Goal: Information Seeking & Learning: Learn about a topic

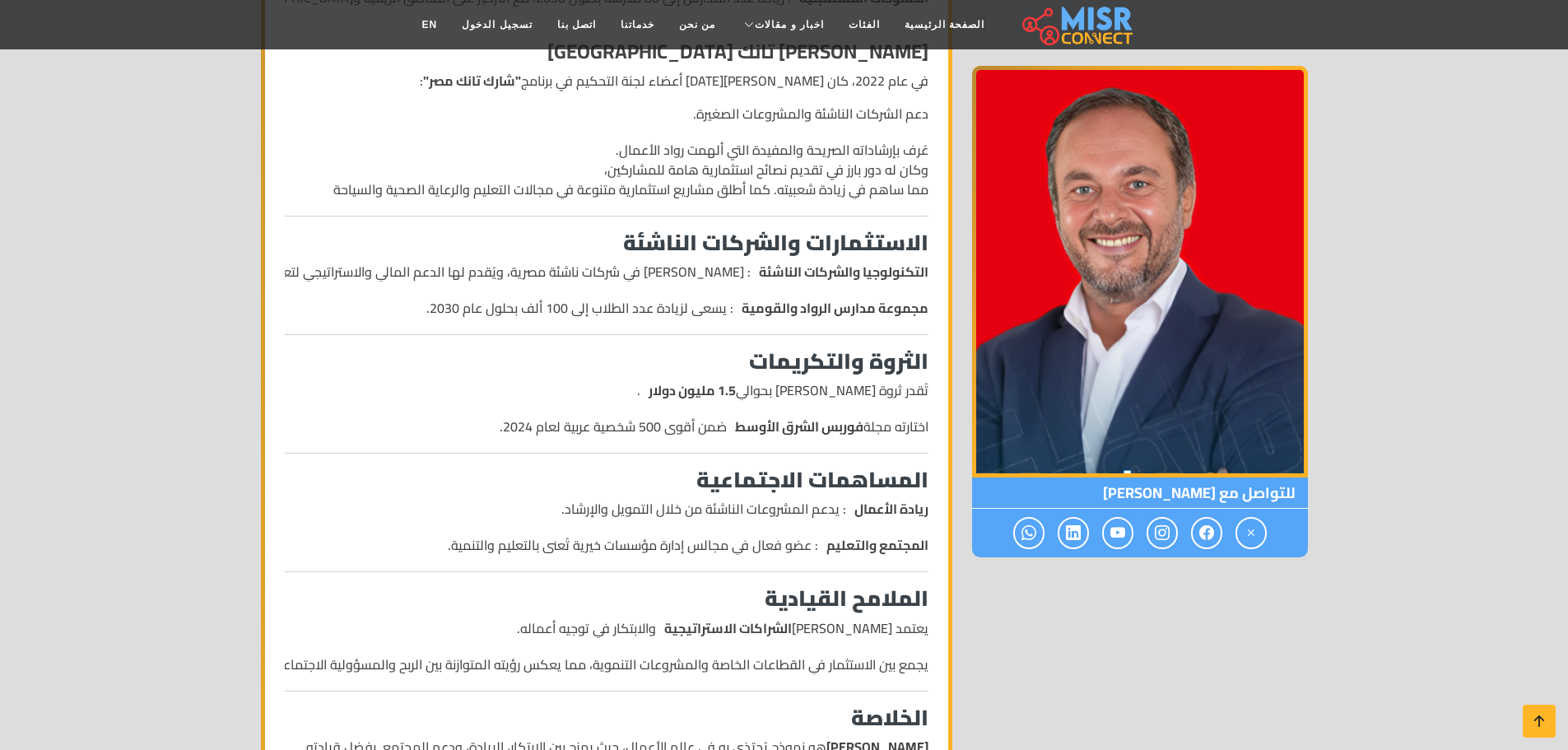
scroll to position [975, 0]
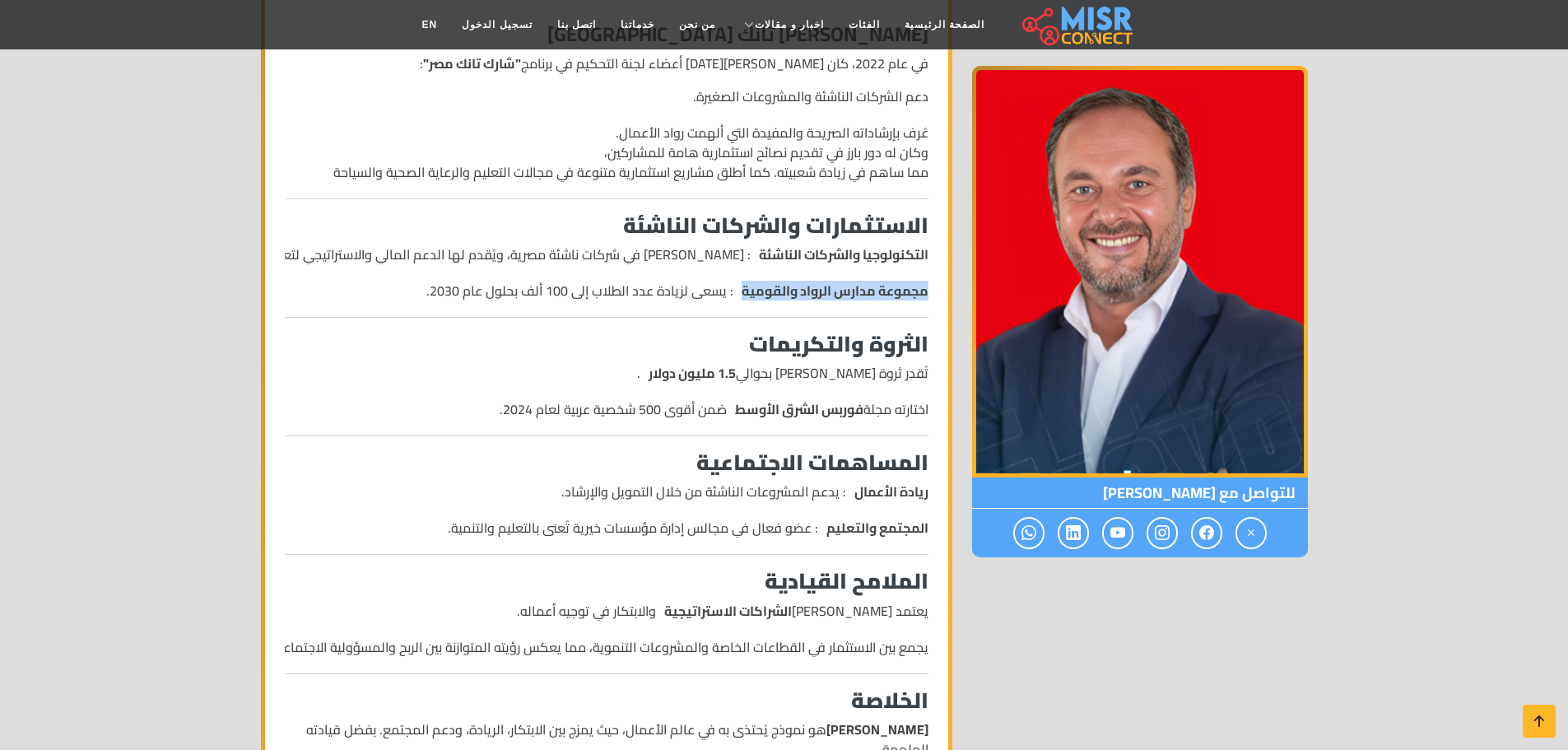
drag, startPoint x: 298, startPoint y: 256, endPoint x: 553, endPoint y: 277, distance: 255.9
click at [553, 277] on ul "التكنولوجيا والشركات الناشئة : يستثمر خليل في شركات ناشئة مصرية، ويُقدم لها الد…" at bounding box center [606, 273] width 644 height 56
click at [515, 315] on div "من هو أحمد طارق خليل ؟ _ سيرة ذاتية أحمد طارق خليل ، رجل أعمال مصري رائد يُعرف …" at bounding box center [606, 425] width 663 height 1881
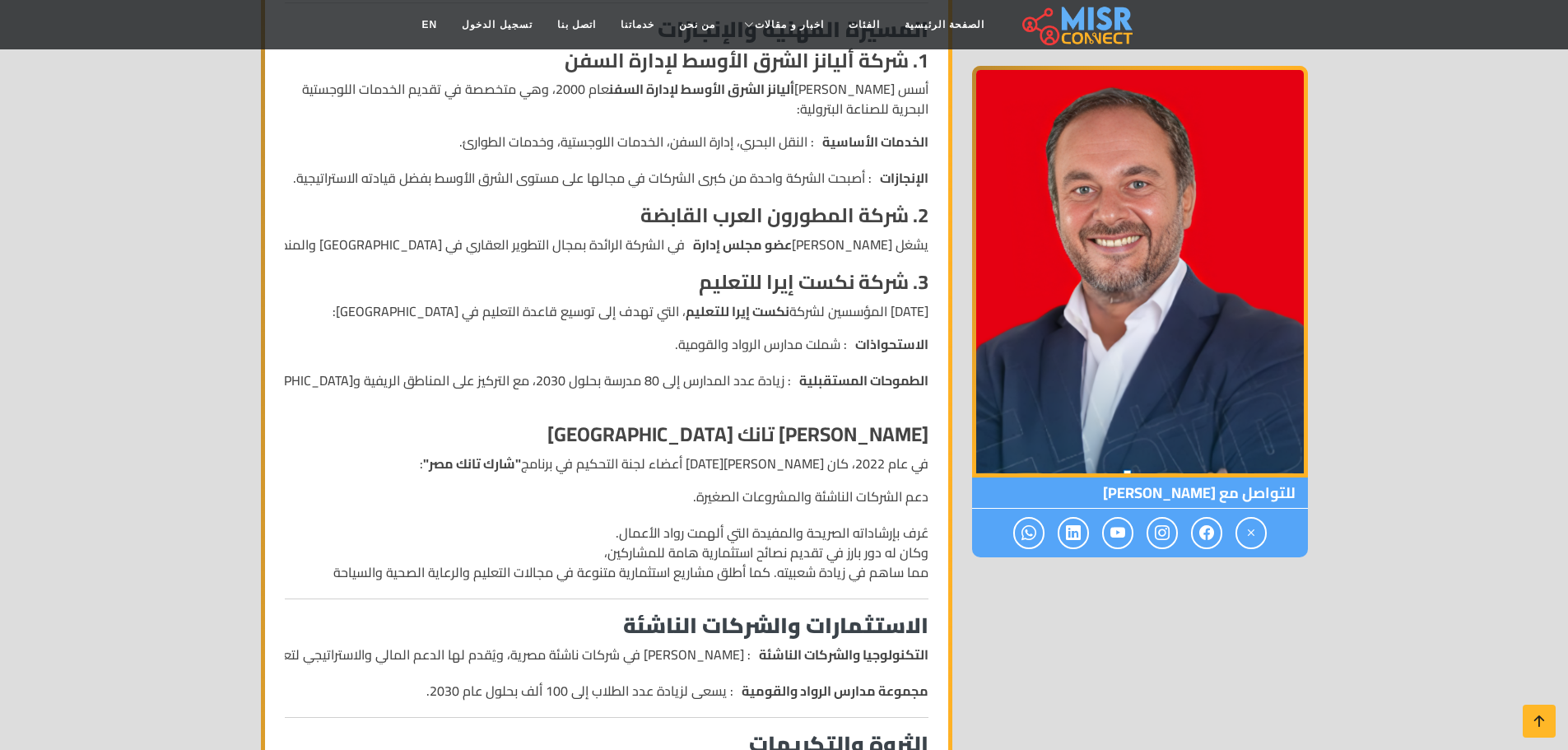
scroll to position [141, 0]
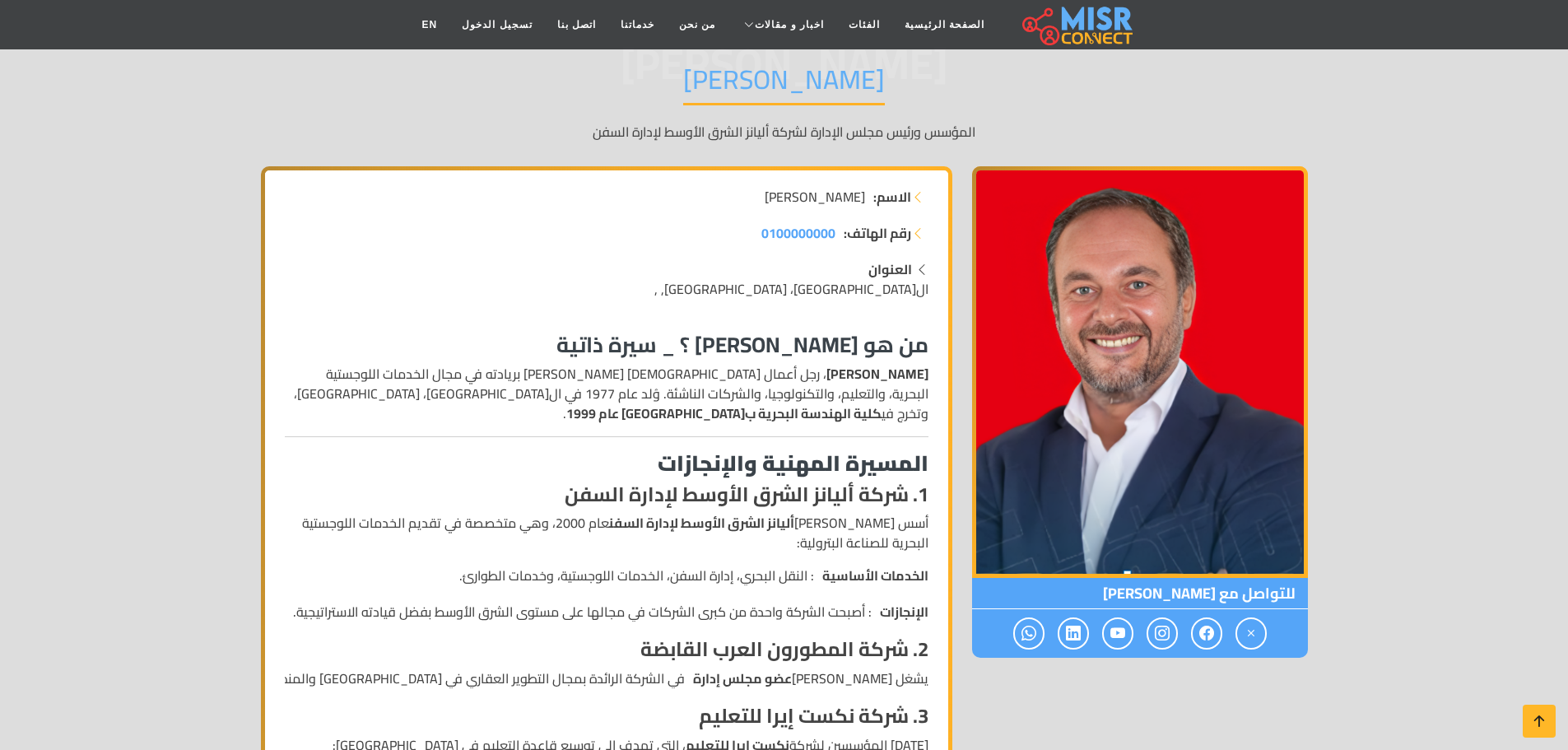
drag, startPoint x: 1580, startPoint y: 141, endPoint x: 1427, endPoint y: 88, distance: 161.9
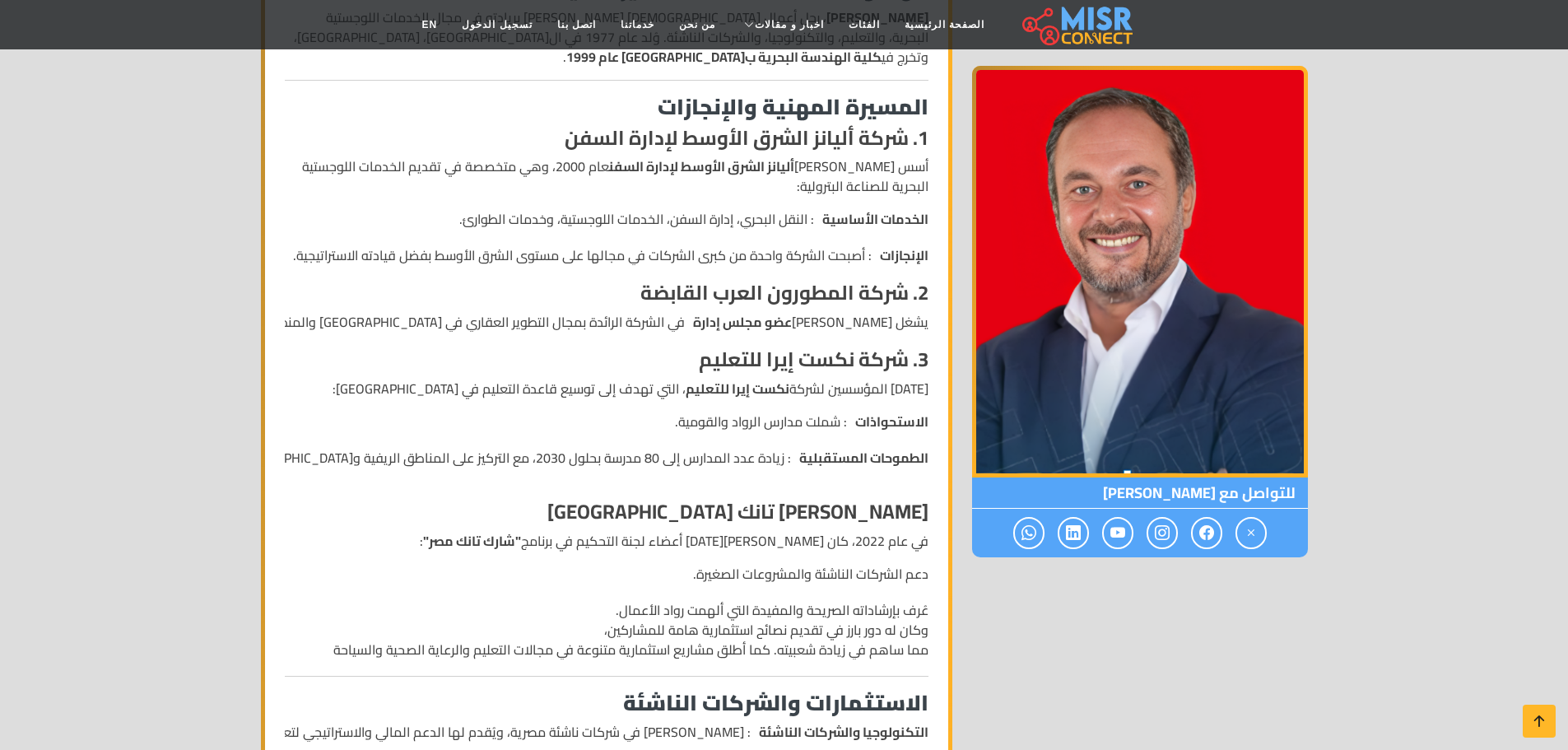
scroll to position [503, 0]
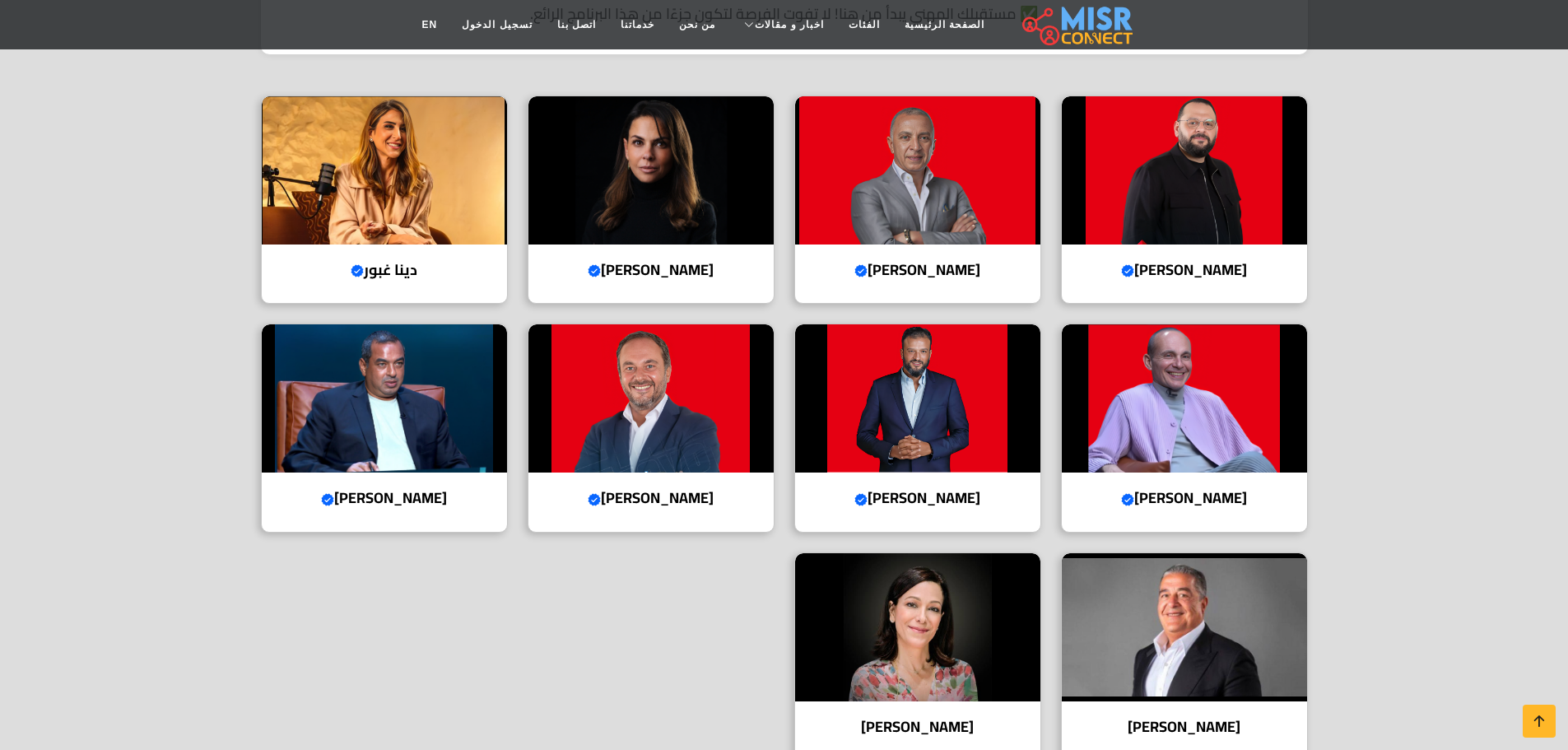
scroll to position [537, 0]
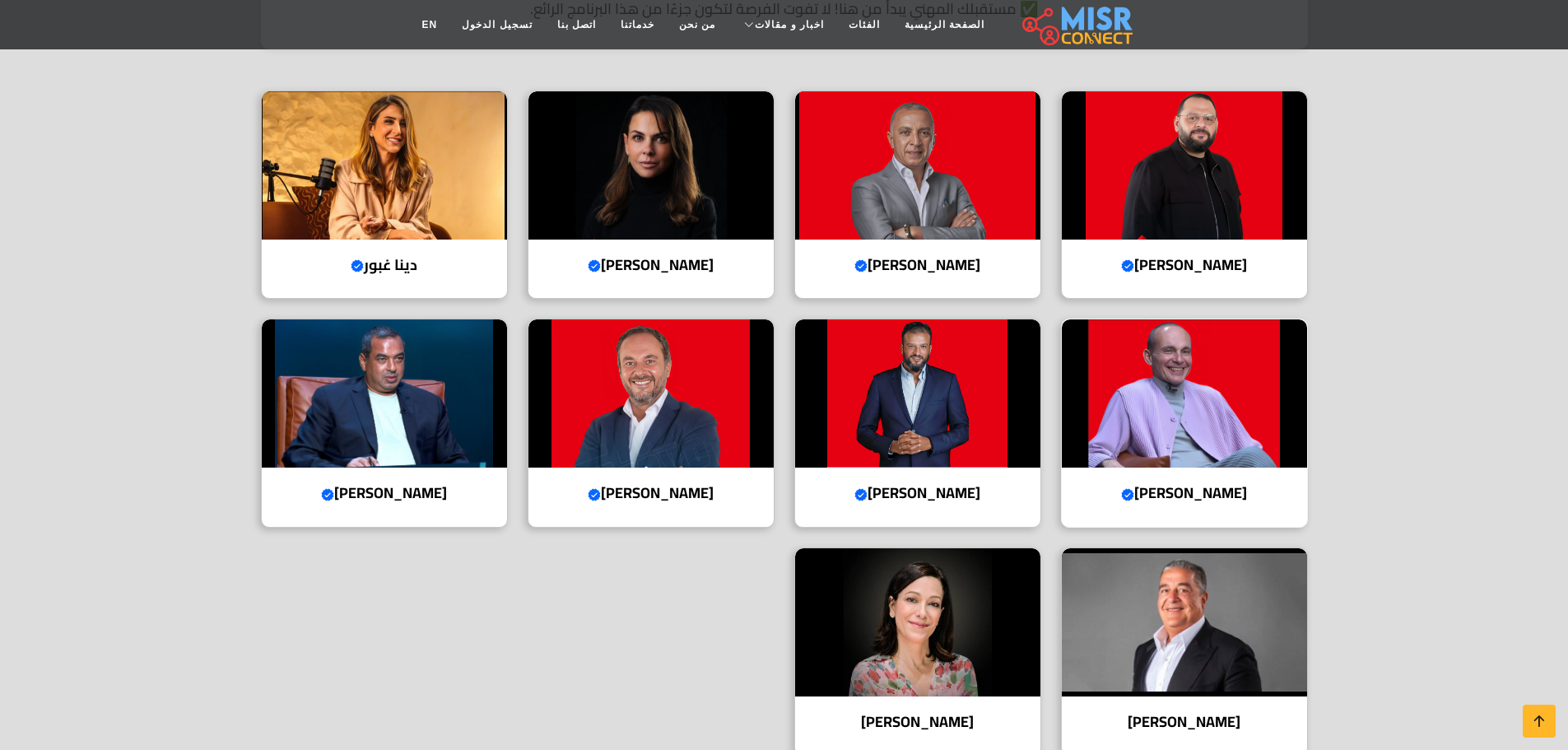
click at [1200, 484] on h4 "محمد فاروق Verified account" at bounding box center [1184, 493] width 221 height 18
click at [1175, 256] on h4 "عبد الله سلام Verified account" at bounding box center [1184, 265] width 221 height 18
click at [941, 713] on h4 "مني عطايا" at bounding box center [917, 722] width 221 height 18
click at [428, 256] on h4 "دينا غبور Verified account" at bounding box center [384, 265] width 221 height 18
click at [638, 256] on h4 "هيلدا لوقا Verified account" at bounding box center [651, 265] width 221 height 18
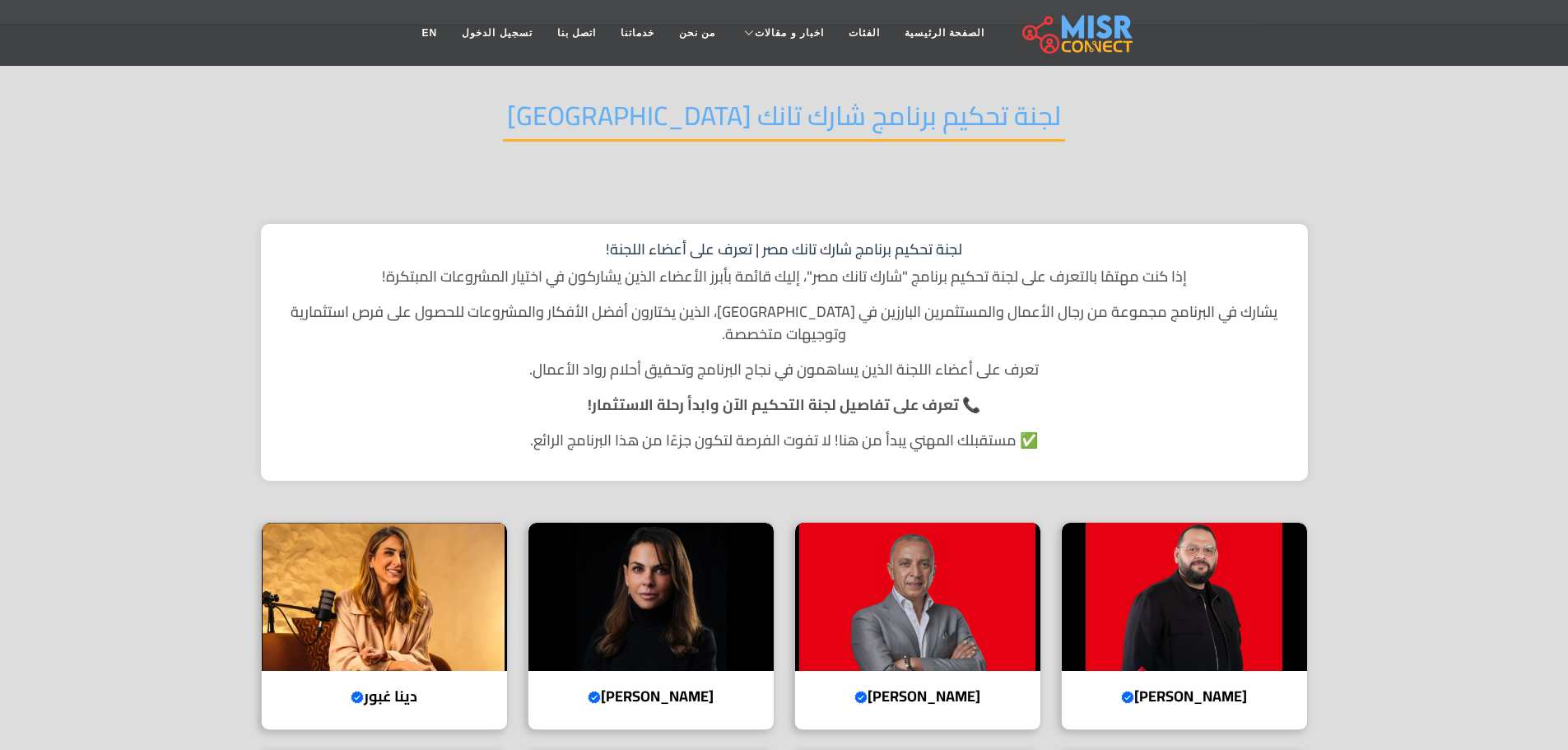
scroll to position [0, 0]
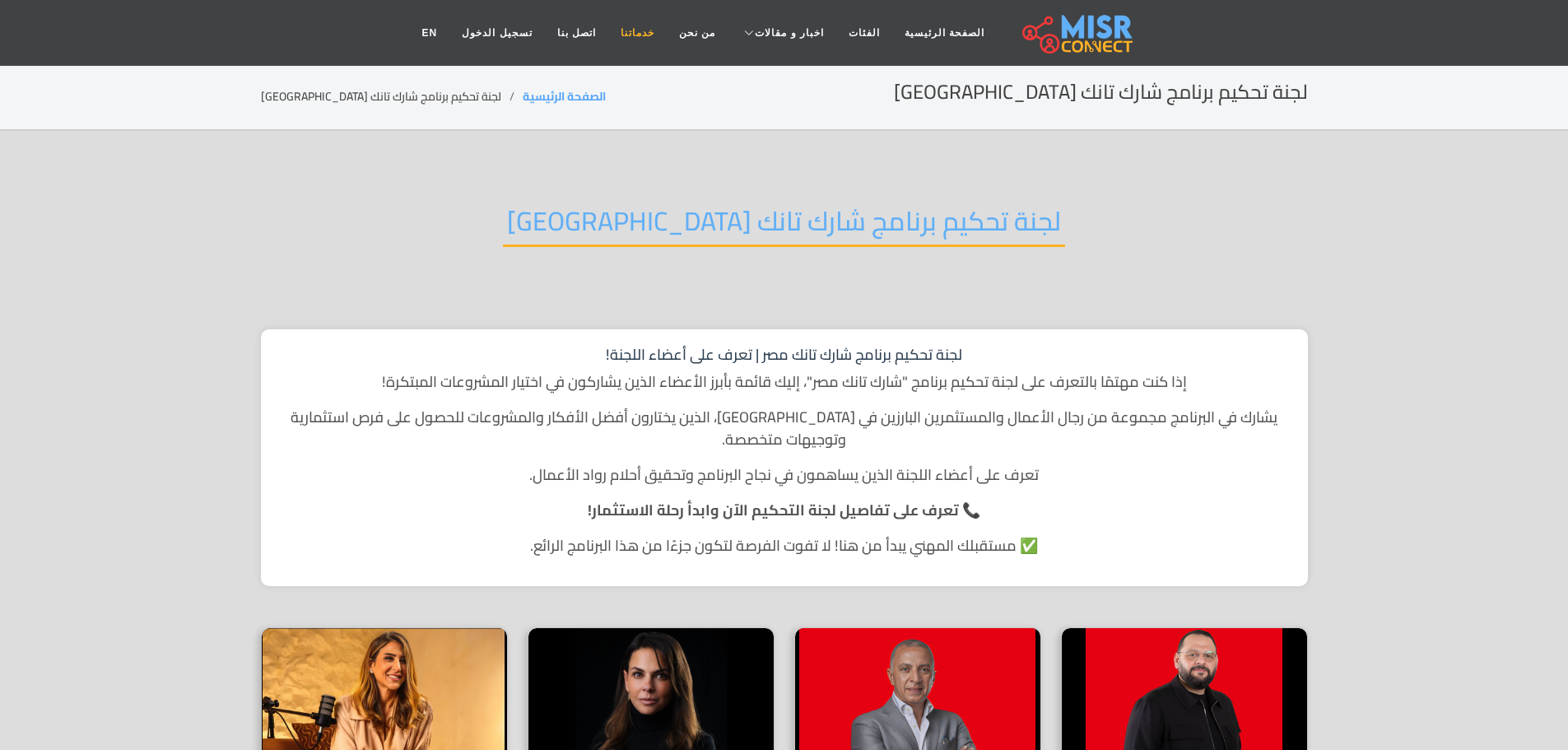
click at [648, 28] on link "خدماتنا" at bounding box center [637, 33] width 59 height 31
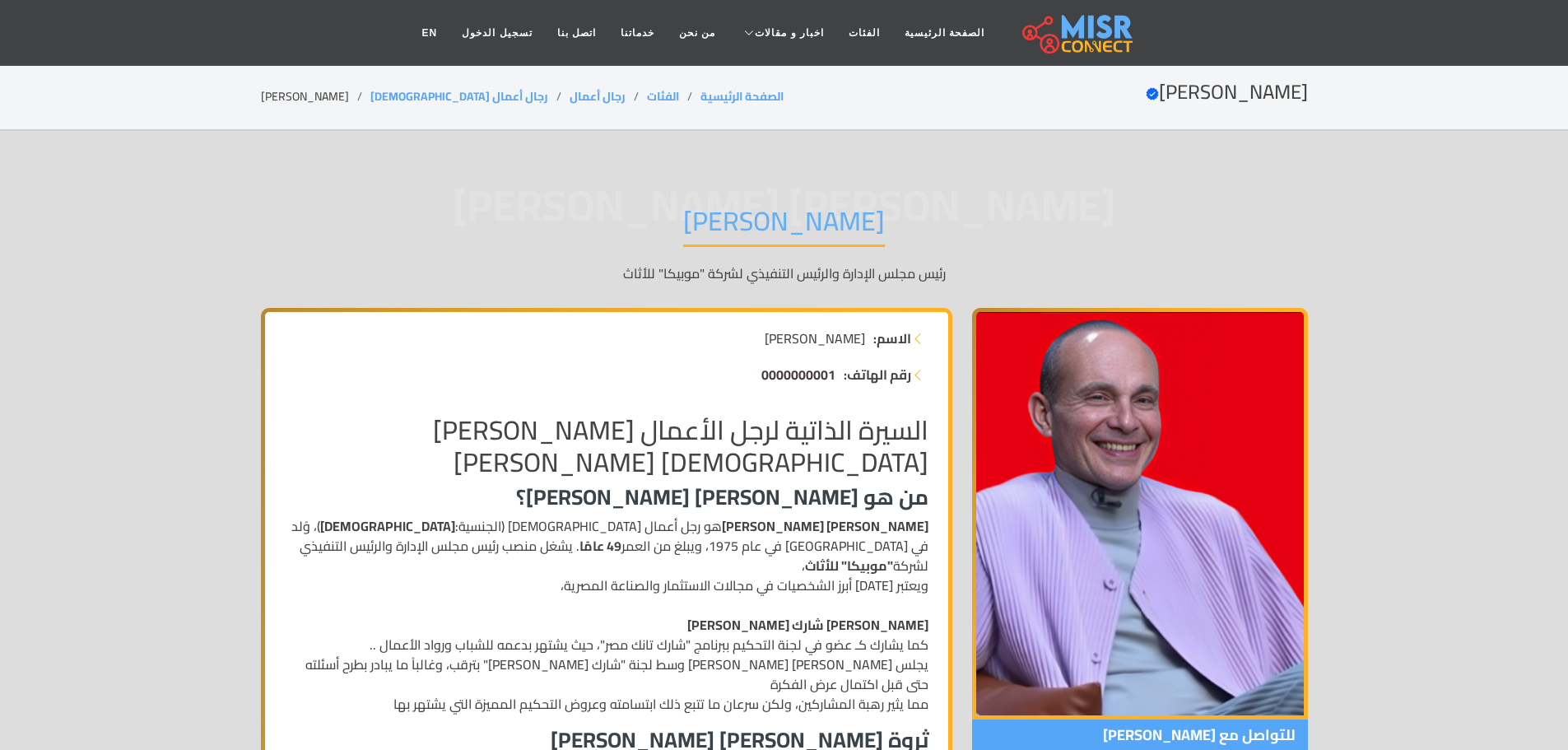
click at [796, 373] on span "0000000001" at bounding box center [799, 374] width 74 height 25
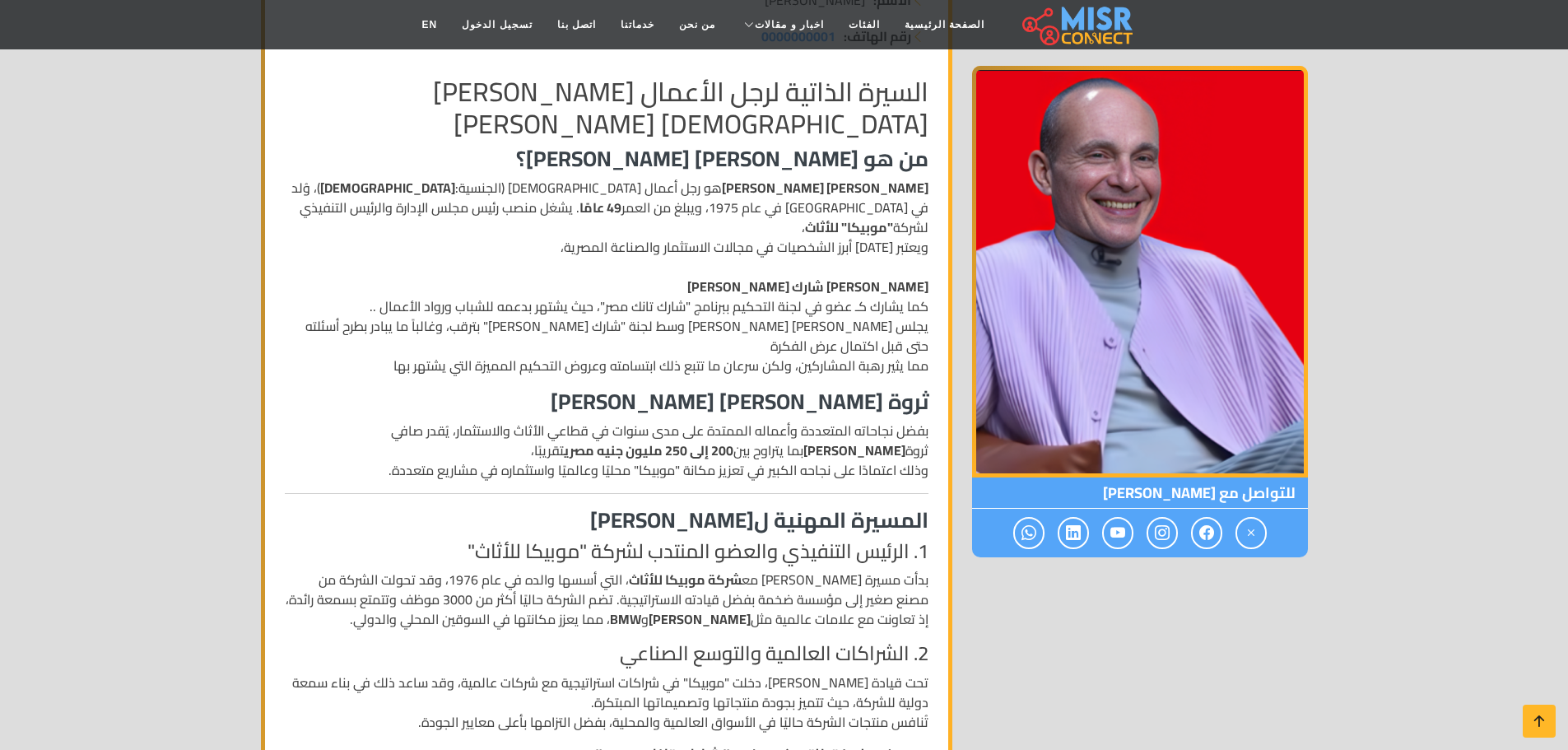
scroll to position [334, 0]
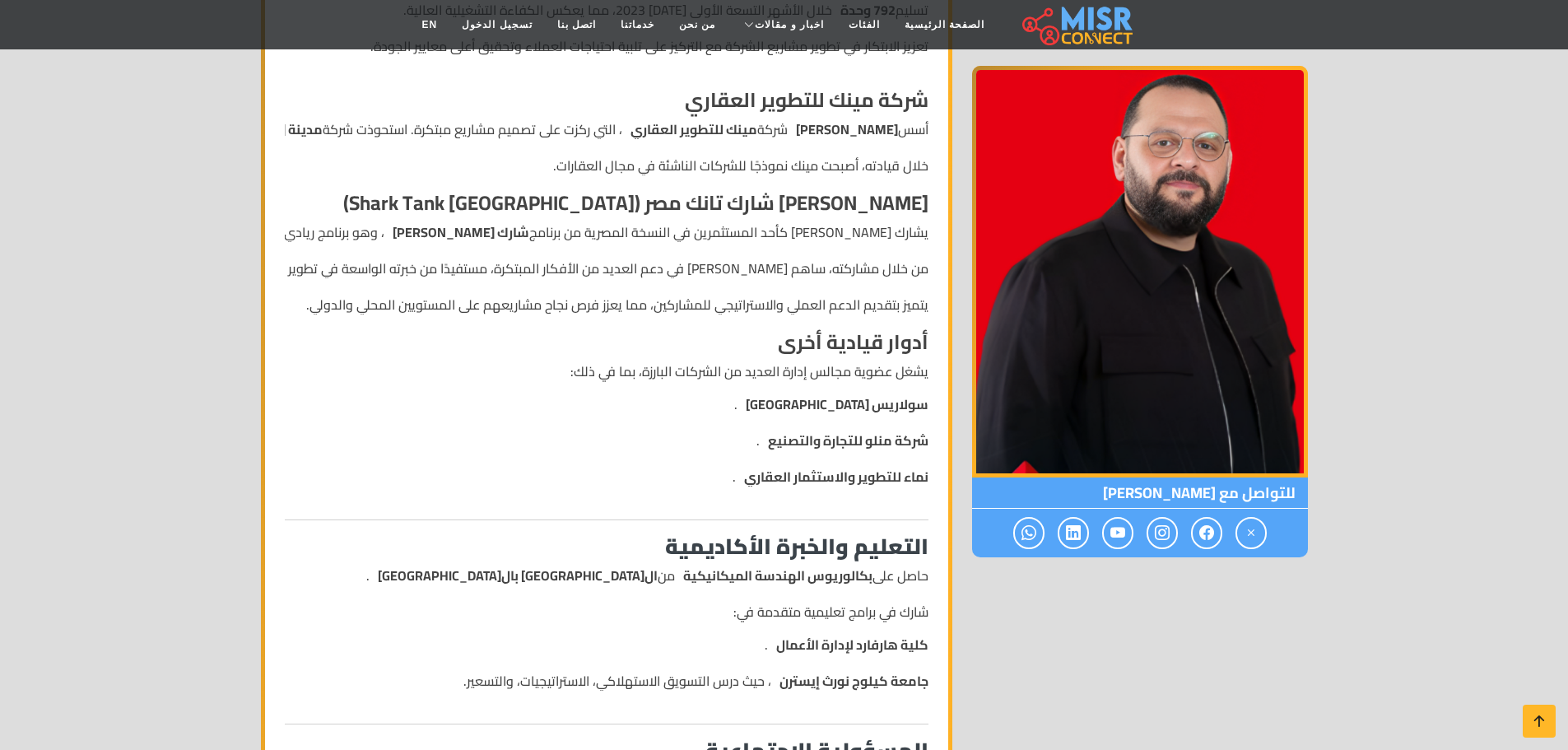
scroll to position [935, 0]
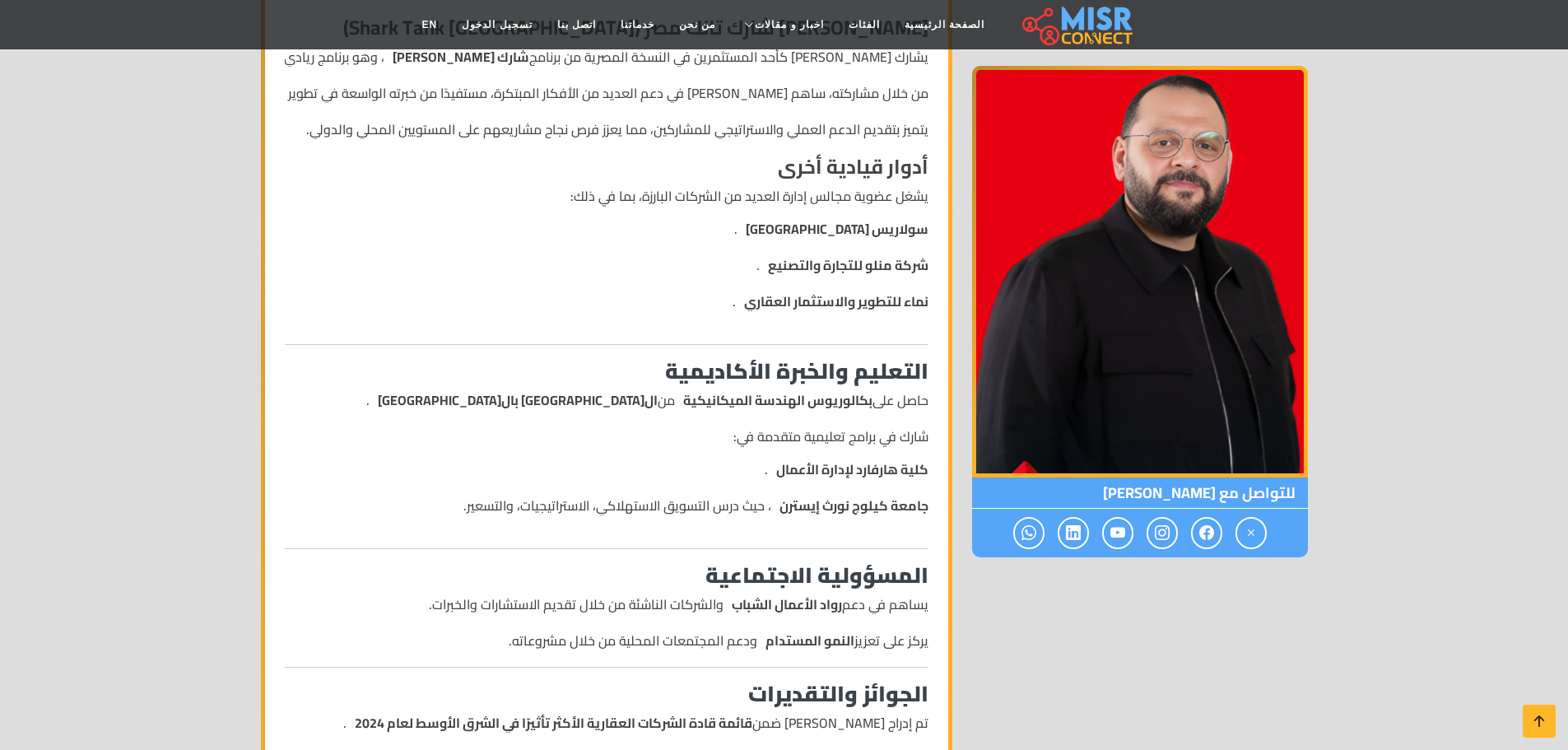
drag, startPoint x: 1564, startPoint y: 272, endPoint x: 1580, endPoint y: 293, distance: 26.4
click at [1566, 347] on section "عبد الله سلام عبد الله سلام الرئيس التنفيذي والعضو المنتدب للتواصل مع عبد الله …" at bounding box center [784, 162] width 1568 height 1932
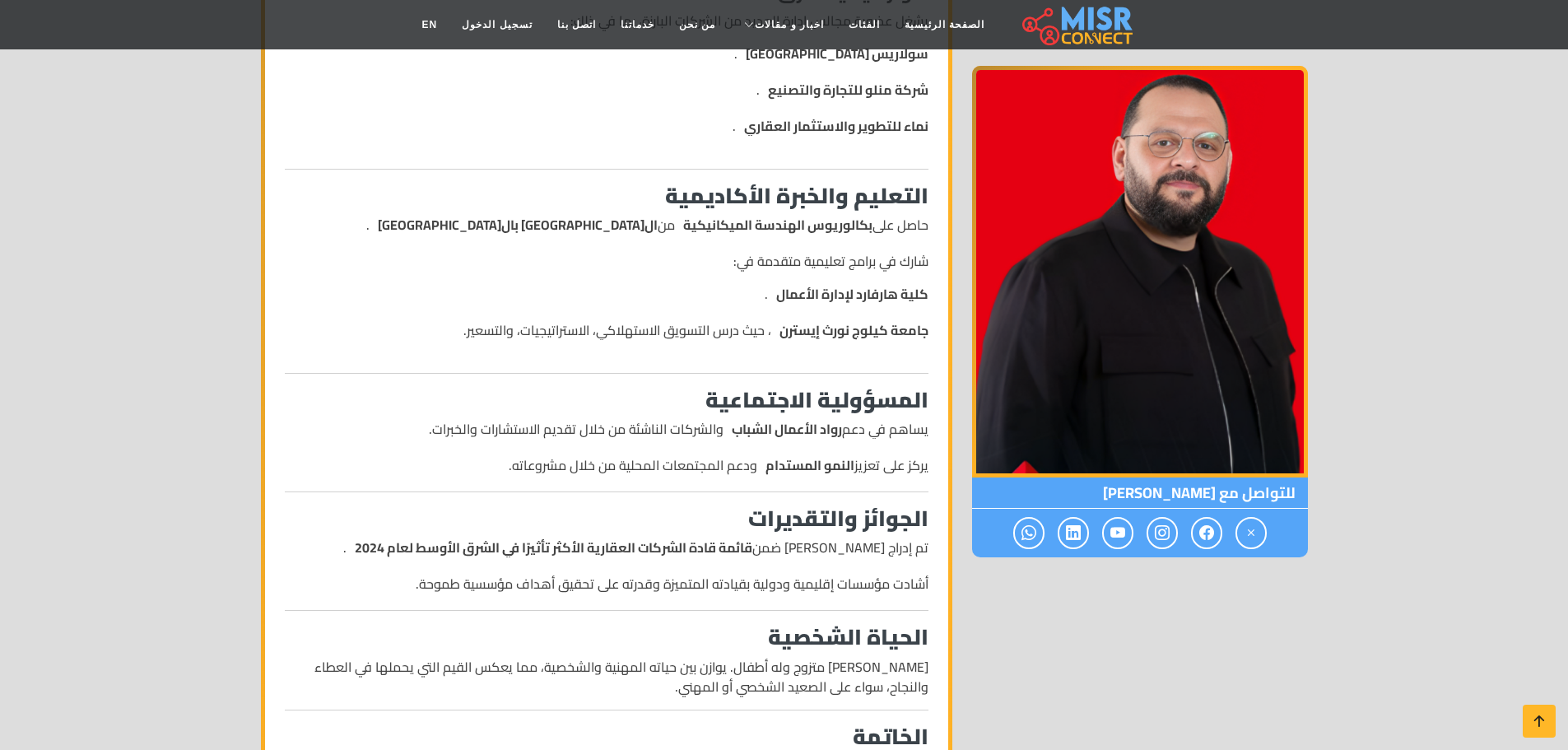
scroll to position [1244, 0]
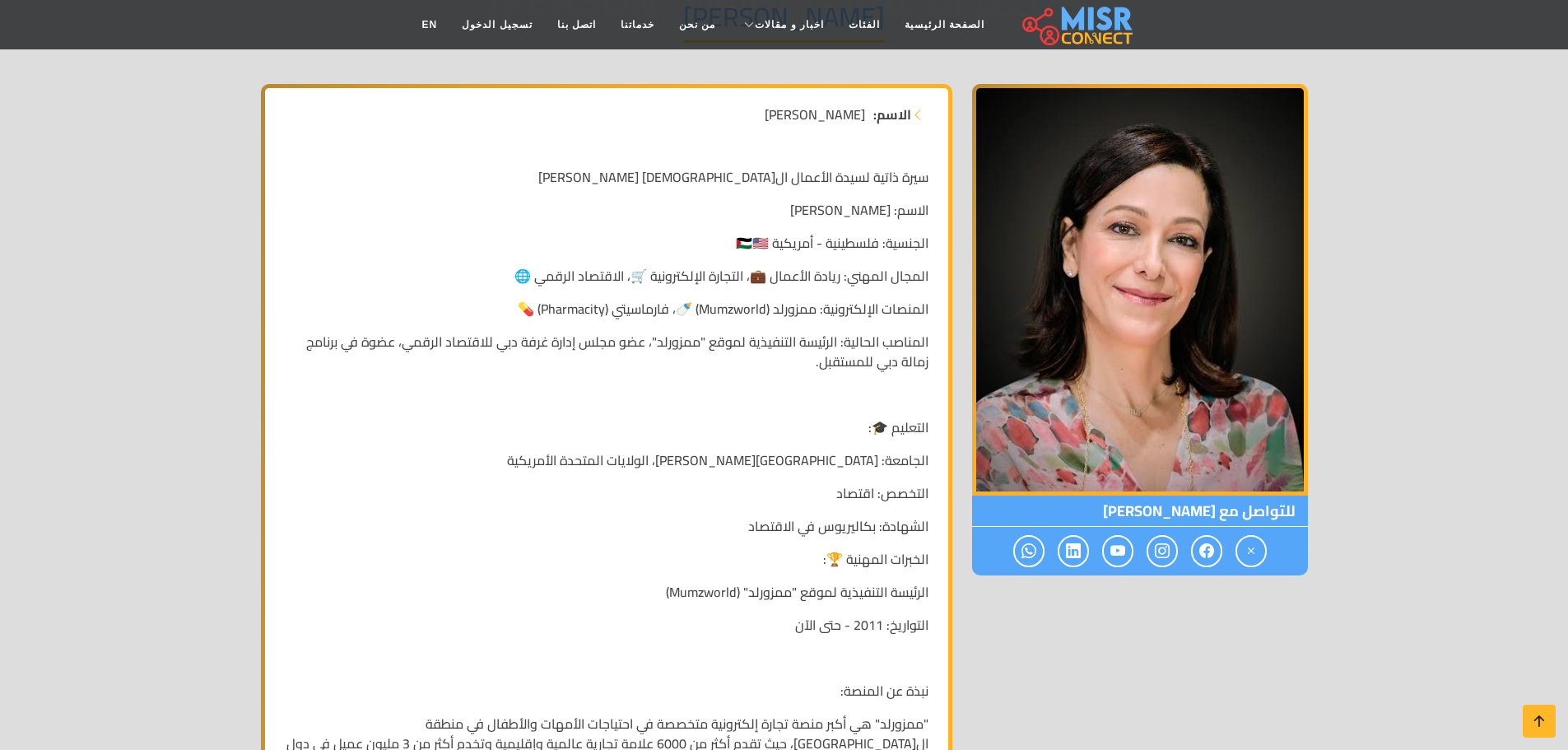
scroll to position [195, 0]
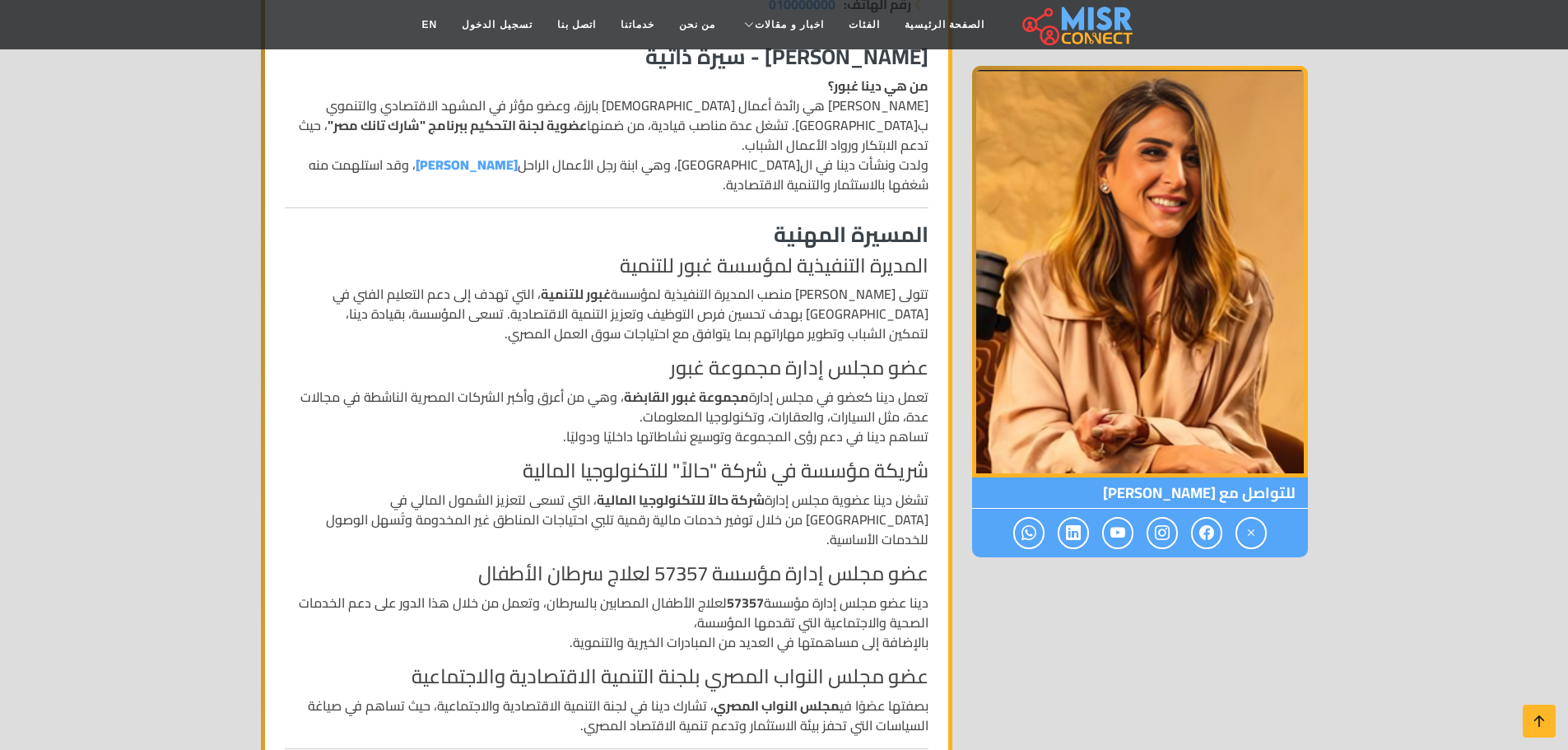
scroll to position [132, 0]
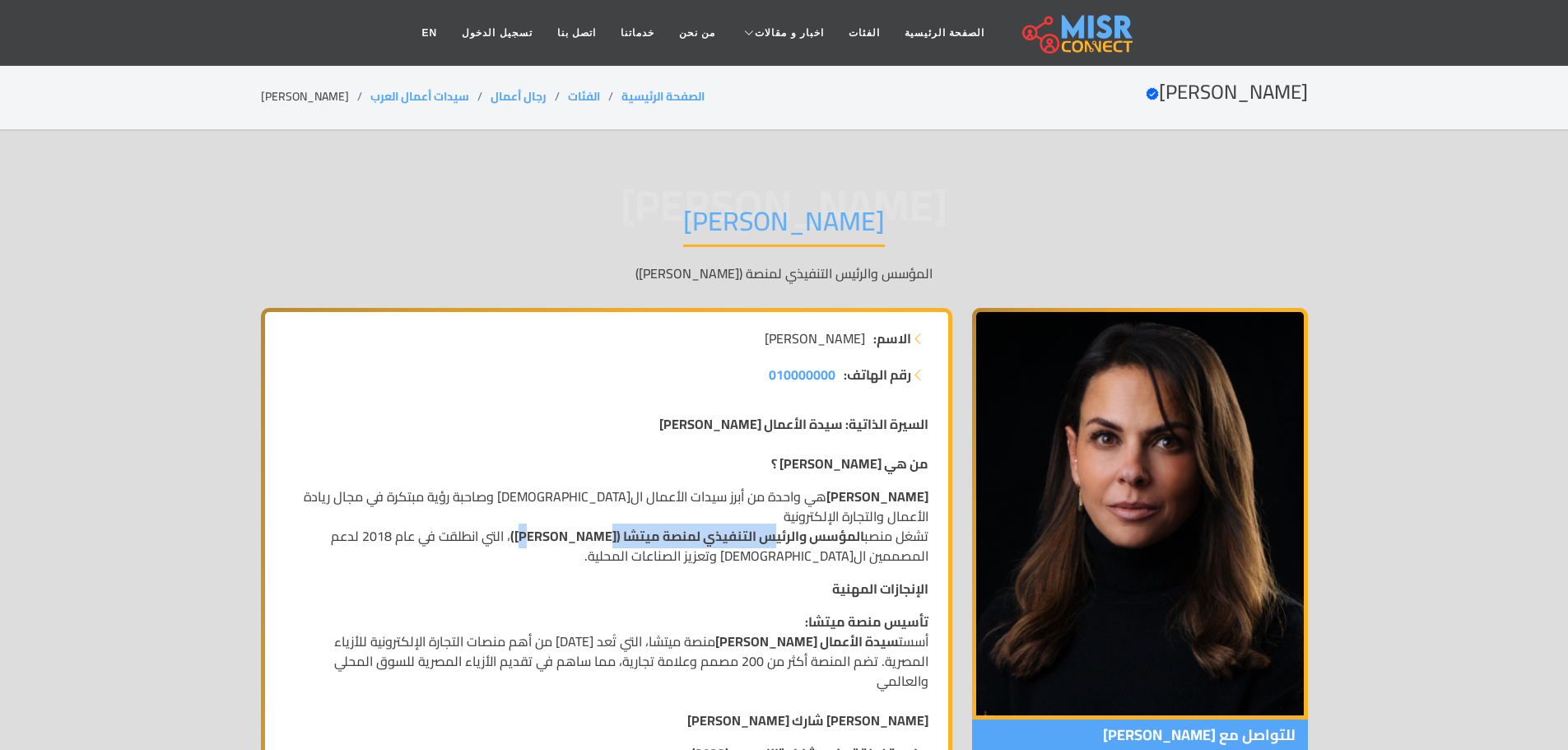
drag, startPoint x: 576, startPoint y: 523, endPoint x: 765, endPoint y: 511, distance: 189.4
click at [767, 524] on strong "المؤسس والرئيس التنفيذي لمنصة ميتشا (MITCHA)" at bounding box center [687, 536] width 354 height 25
drag, startPoint x: 533, startPoint y: 584, endPoint x: 537, endPoint y: 571, distance: 13.6
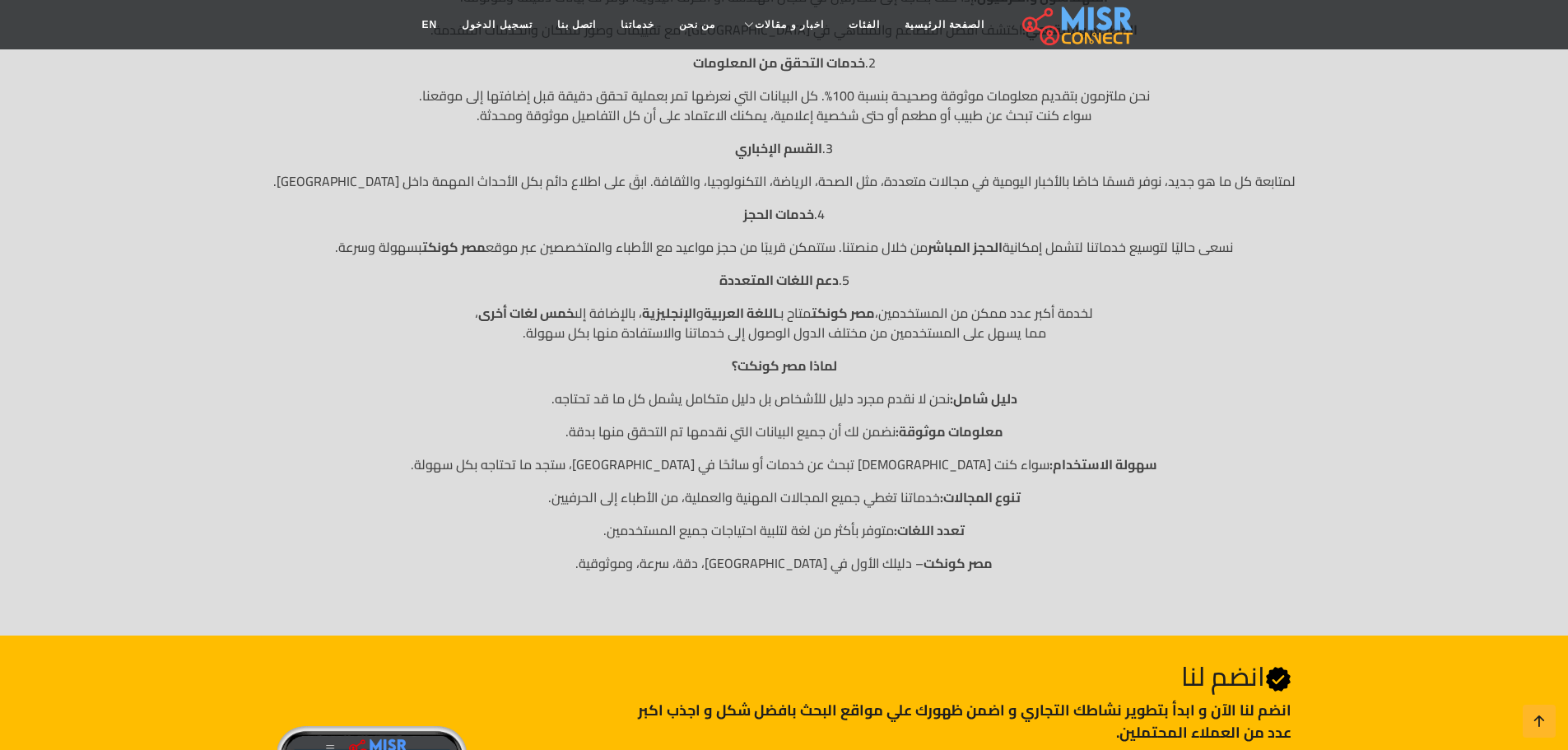
scroll to position [610, 0]
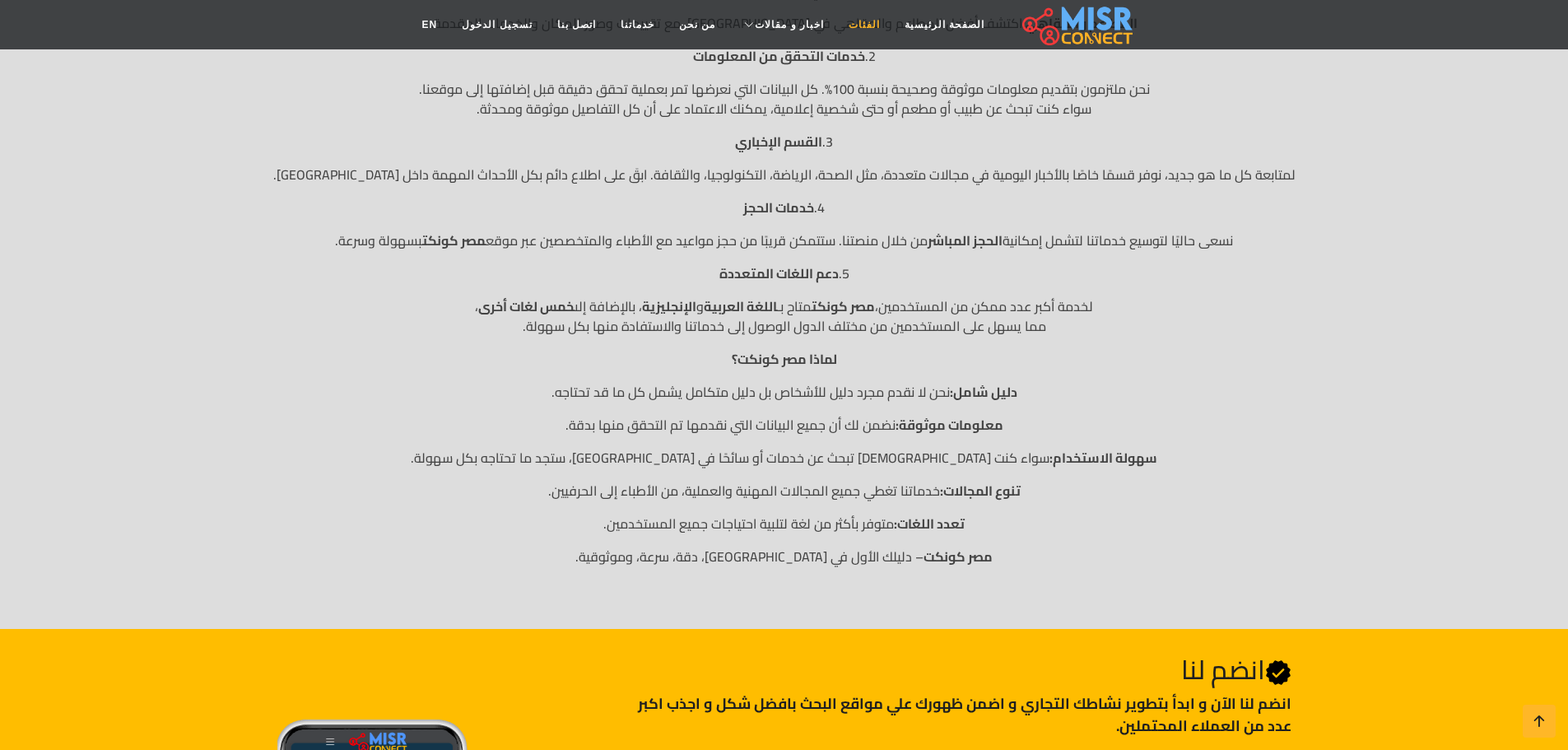
click at [863, 23] on link "الفئات" at bounding box center [864, 25] width 56 height 31
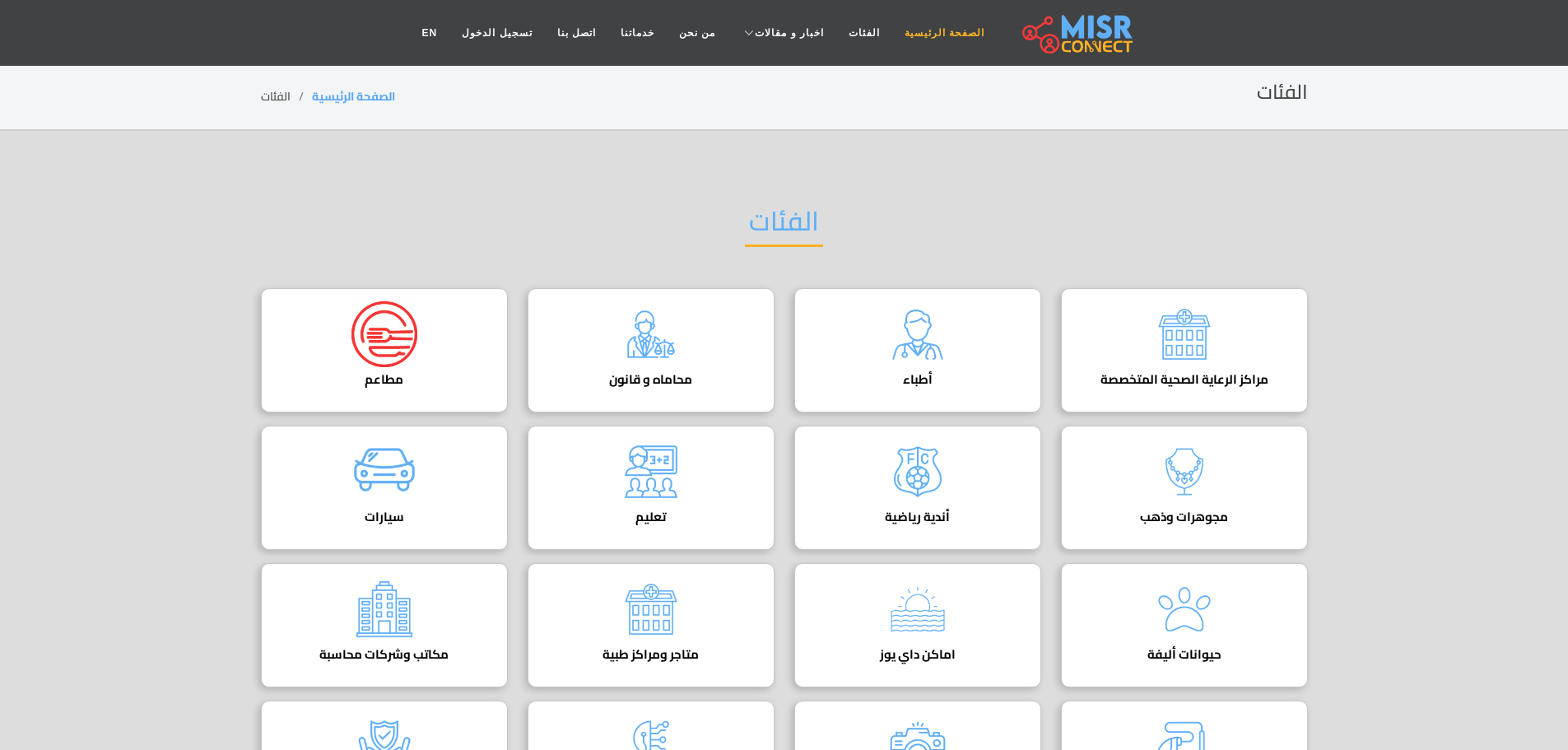
click at [943, 37] on link "الصفحة الرئيسية" at bounding box center [944, 33] width 105 height 31
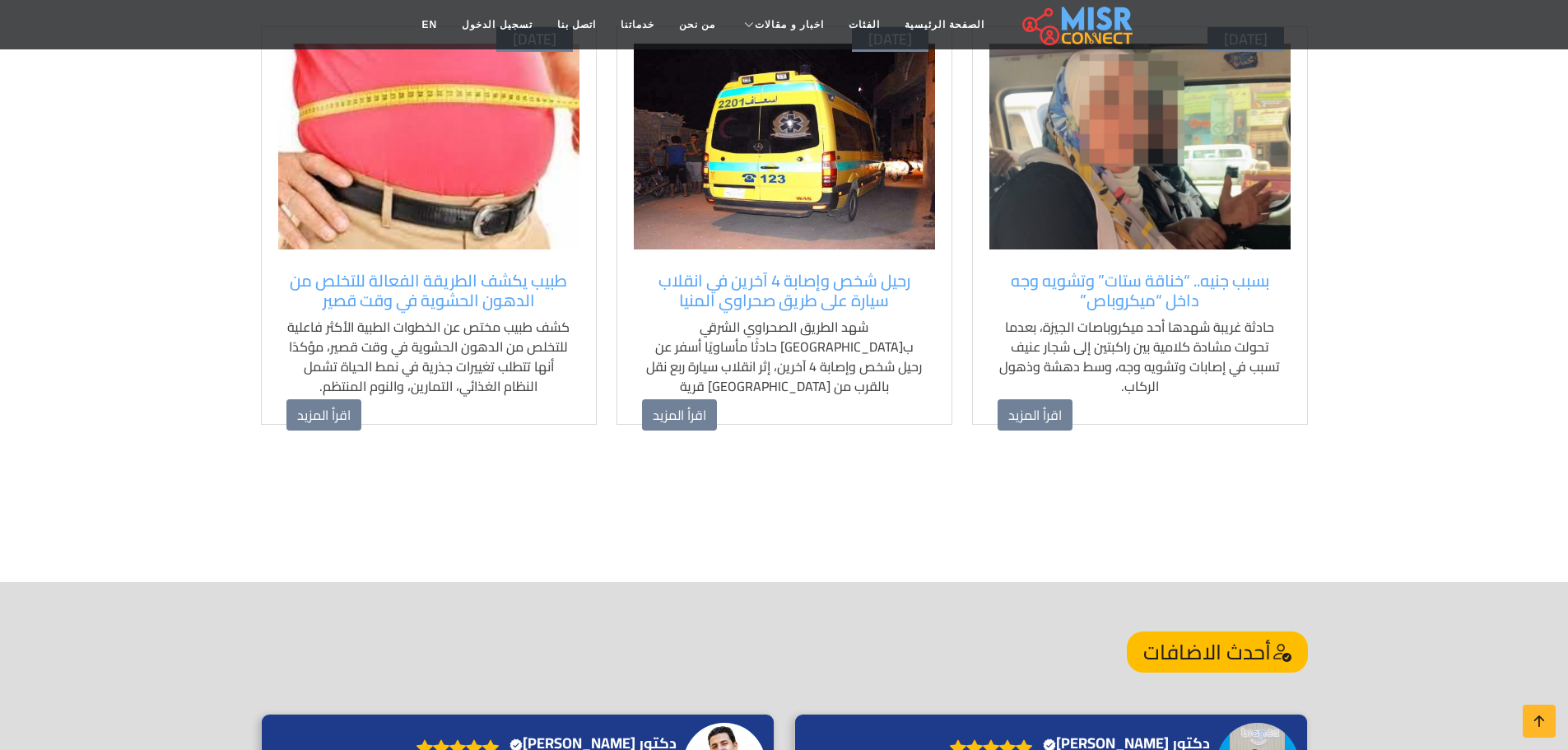
scroll to position [1175, 0]
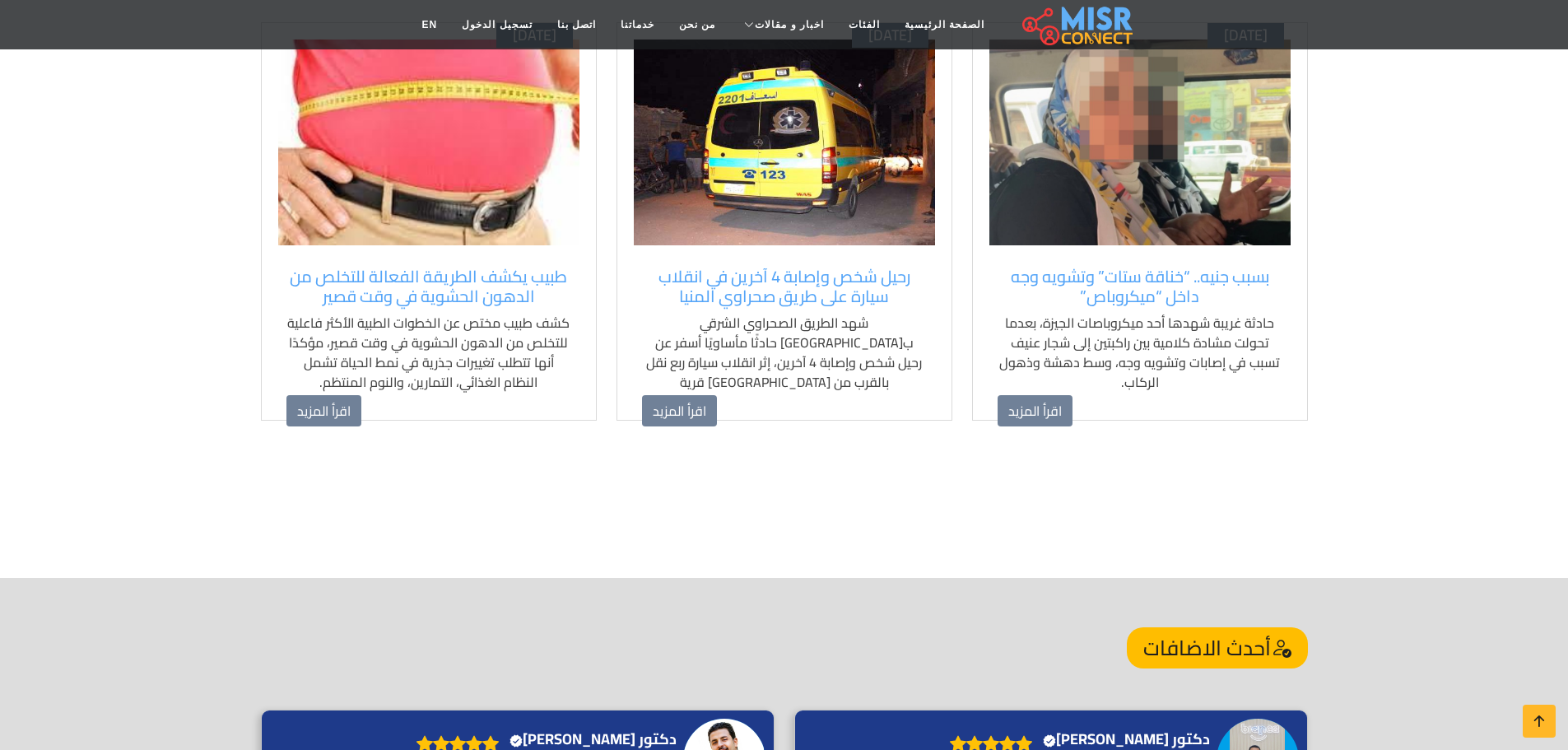
drag, startPoint x: 1580, startPoint y: 130, endPoint x: 1580, endPoint y: 379, distance: 249.0
click at [1567, 379] on html "**********" at bounding box center [784, 530] width 1568 height 3412
